Goal: Check status: Check status

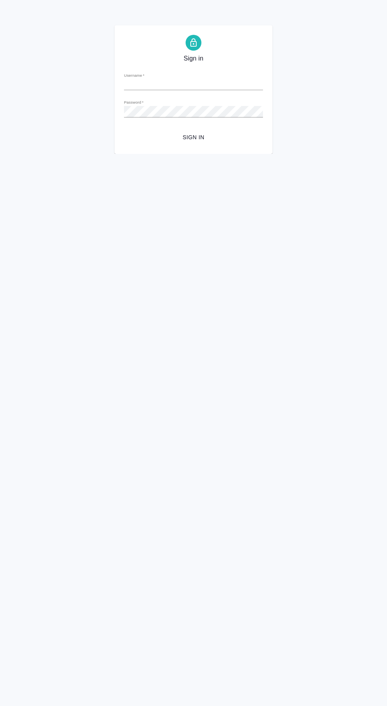
type input "d.valeev@awatera.com"
click at [218, 138] on span "Sign in" at bounding box center [193, 137] width 126 height 10
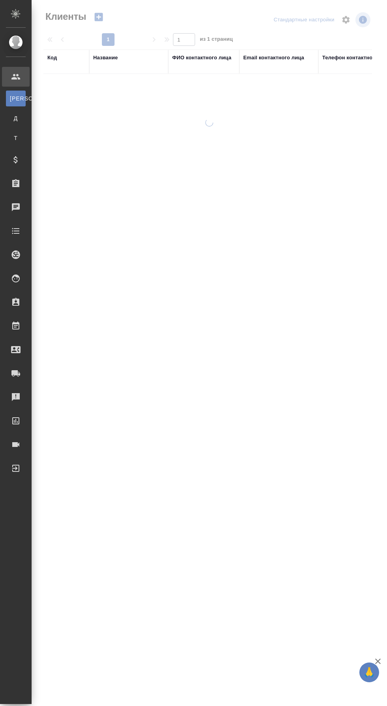
select select "RU"
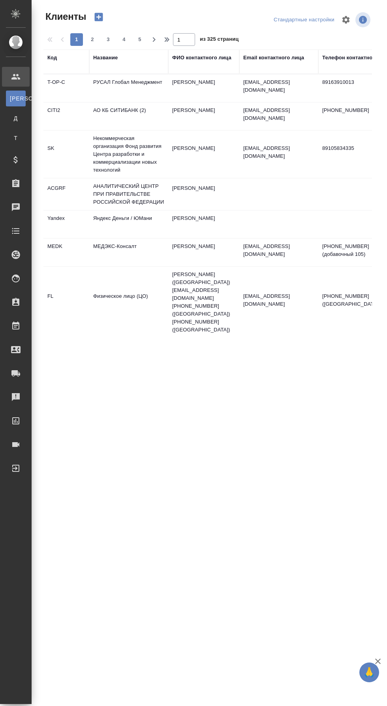
click at [16, 187] on div "Заказы" at bounding box center [6, 183] width 20 height 12
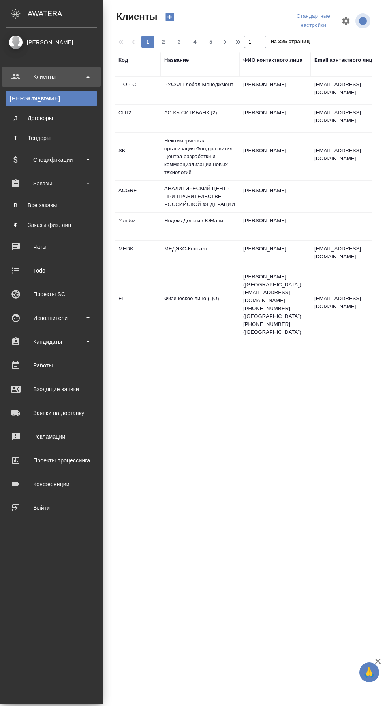
click at [81, 209] on div "Все заказы" at bounding box center [51, 205] width 83 height 8
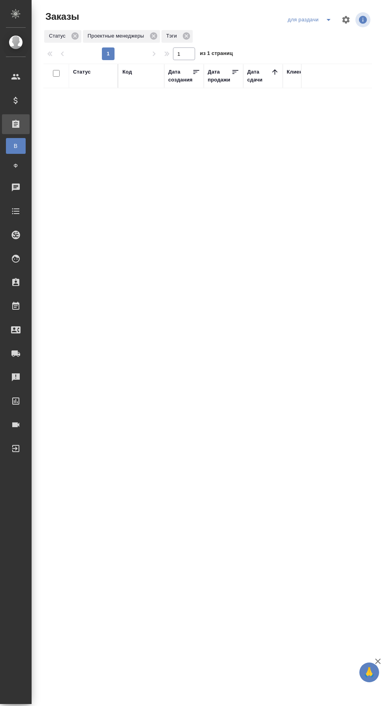
click at [329, 20] on icon "split button" at bounding box center [329, 20] width 4 height 2
click at [326, 38] on li "заказы команды" at bounding box center [311, 35] width 56 height 13
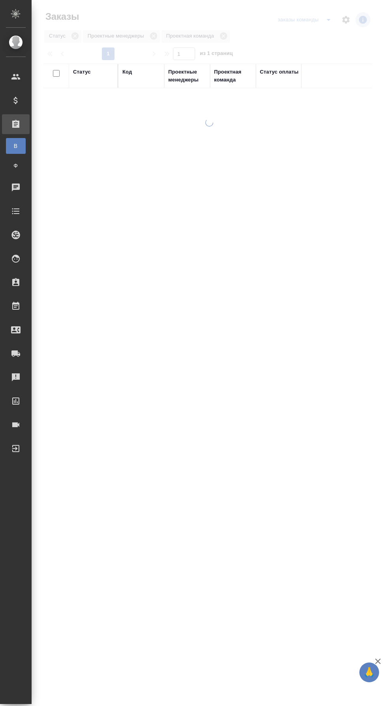
click at [315, 24] on div "заказы команды" at bounding box center [306, 19] width 61 height 13
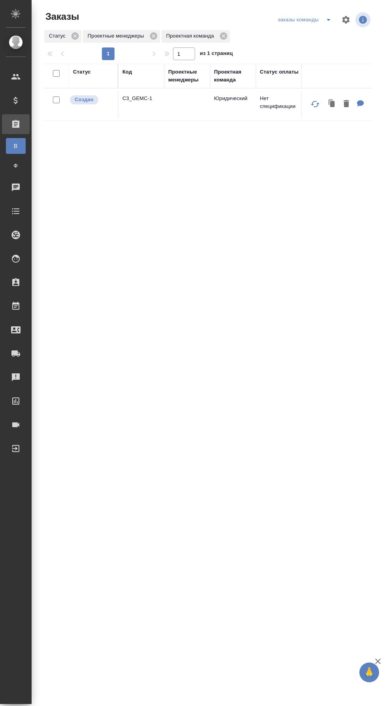
click at [325, 20] on icon "split button" at bounding box center [328, 19] width 9 height 9
click at [321, 37] on li "мои заказы" at bounding box center [305, 35] width 63 height 13
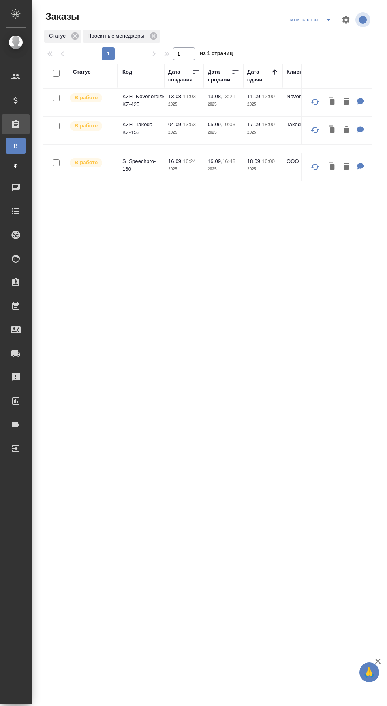
click at [148, 121] on p "KZH_Takeda-KZ-153" at bounding box center [142, 129] width 38 height 16
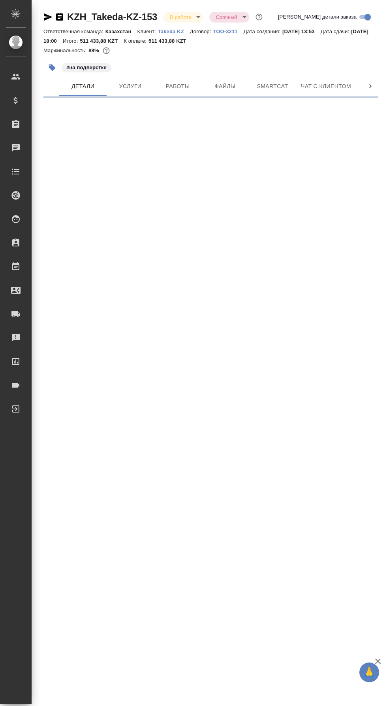
select select "RU"
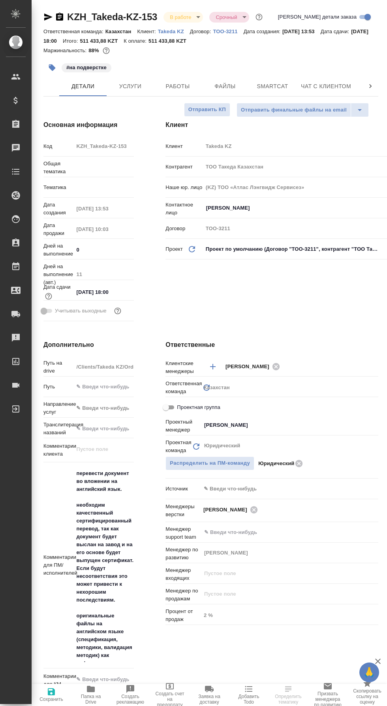
type textarea "x"
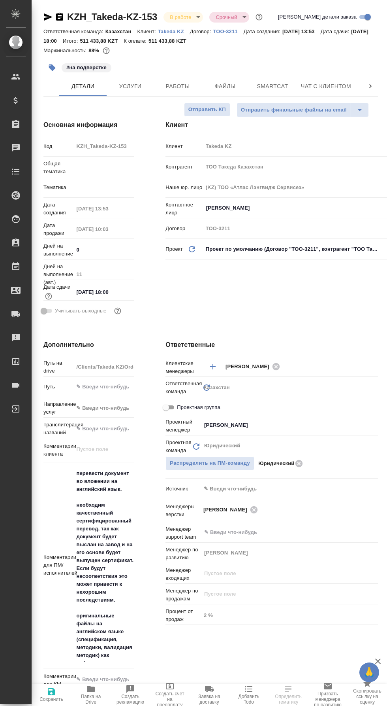
type textarea "x"
click at [186, 86] on span "Работы" at bounding box center [178, 86] width 38 height 10
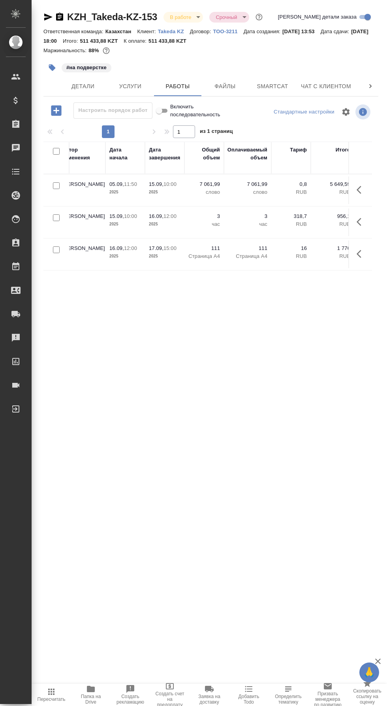
scroll to position [0, 340]
